Goal: Task Accomplishment & Management: Complete application form

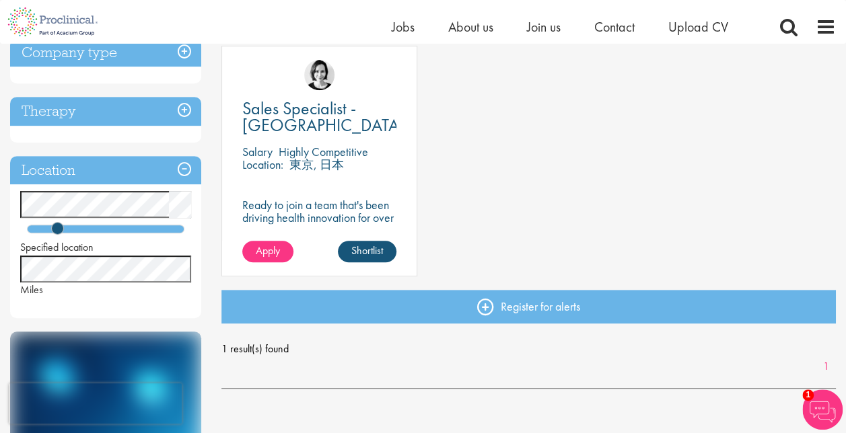
scroll to position [44, 0]
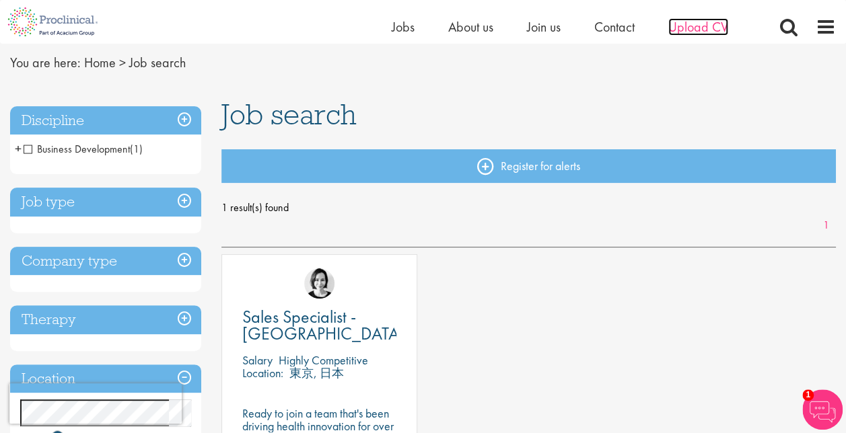
click at [692, 31] on span "Upload CV" at bounding box center [698, 26] width 60 height 17
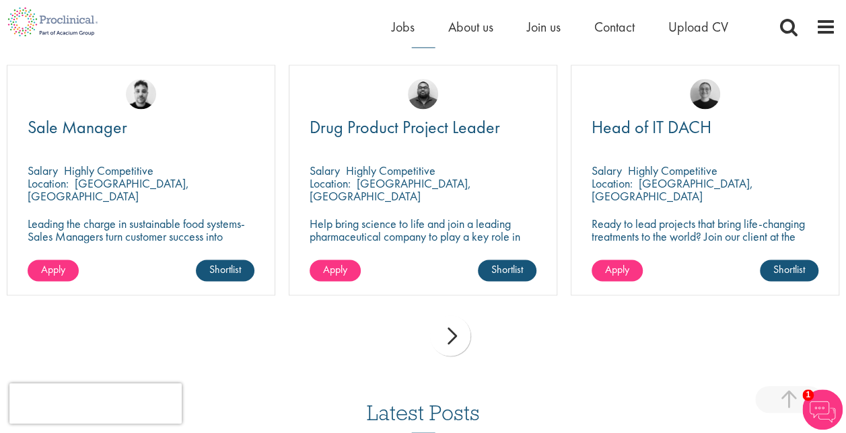
scroll to position [958, 0]
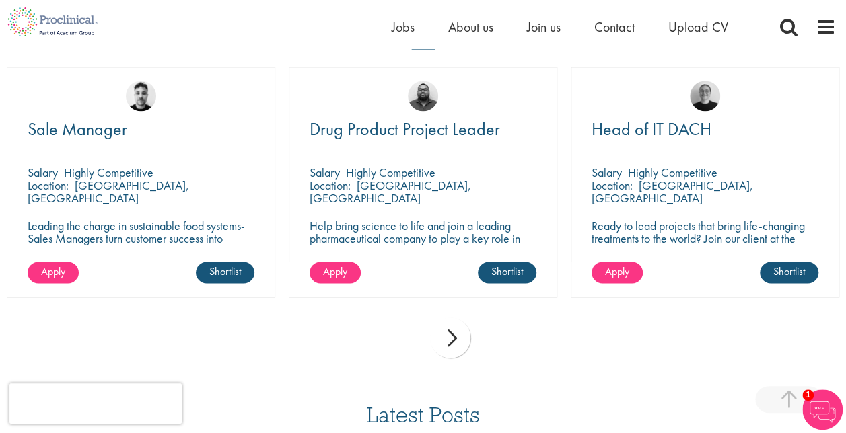
click at [462, 336] on div "next" at bounding box center [450, 338] width 40 height 40
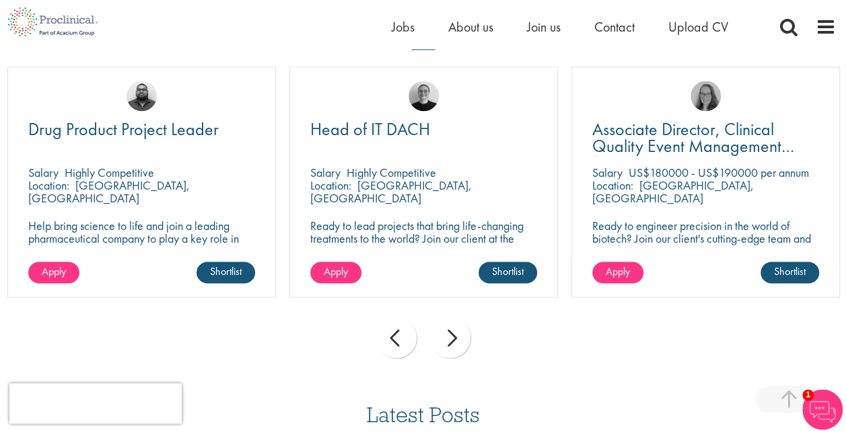
click at [454, 343] on div "next" at bounding box center [450, 338] width 40 height 40
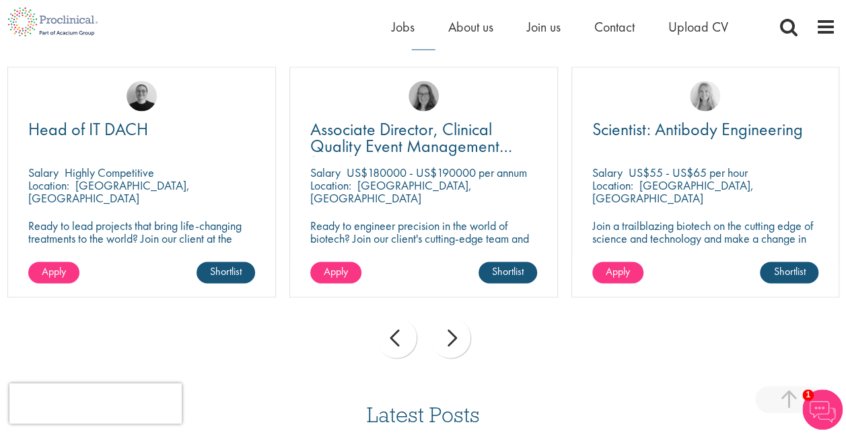
click at [454, 343] on div "next" at bounding box center [450, 338] width 40 height 40
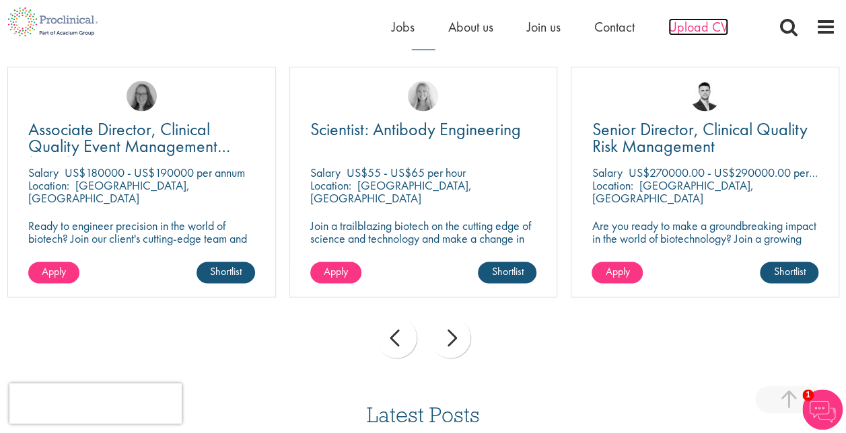
click at [698, 21] on span "Upload CV" at bounding box center [698, 26] width 60 height 17
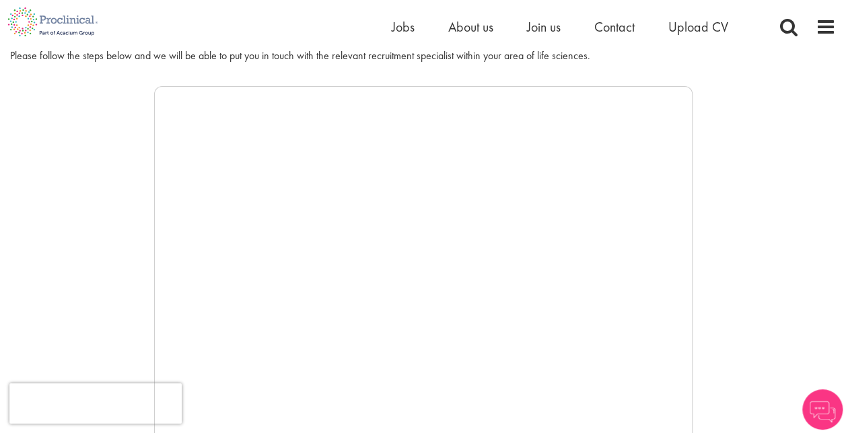
scroll to position [187, 0]
click at [48, 301] on div at bounding box center [423, 291] width 826 height 404
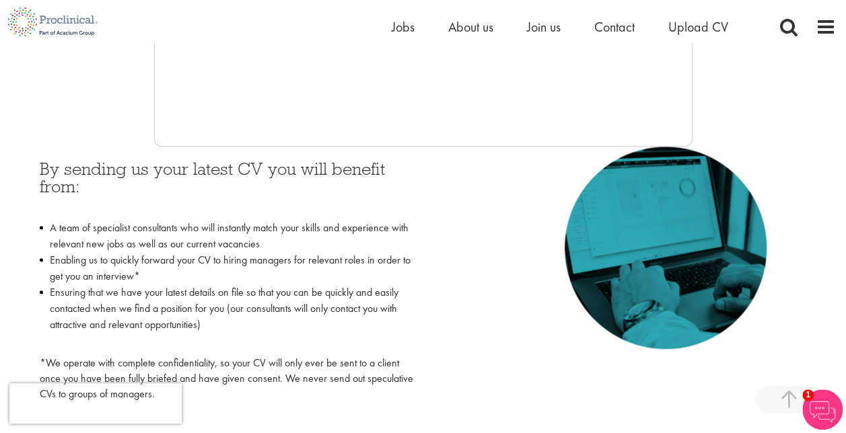
scroll to position [494, 0]
